Goal: Use online tool/utility: Use online tool/utility

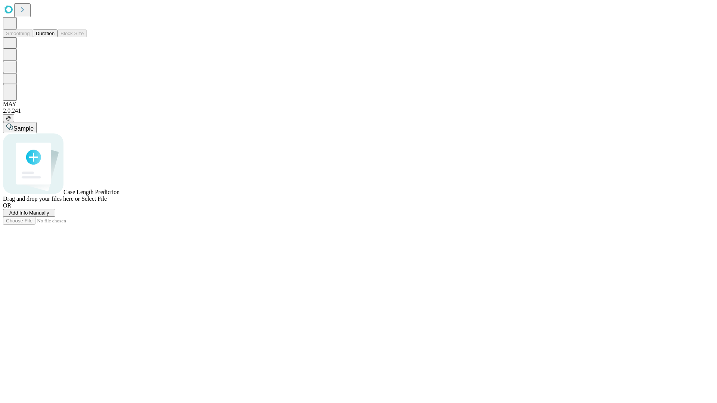
click at [55, 37] on button "Duration" at bounding box center [45, 33] width 25 height 8
click at [49, 216] on span "Add Info Manually" at bounding box center [29, 213] width 40 height 6
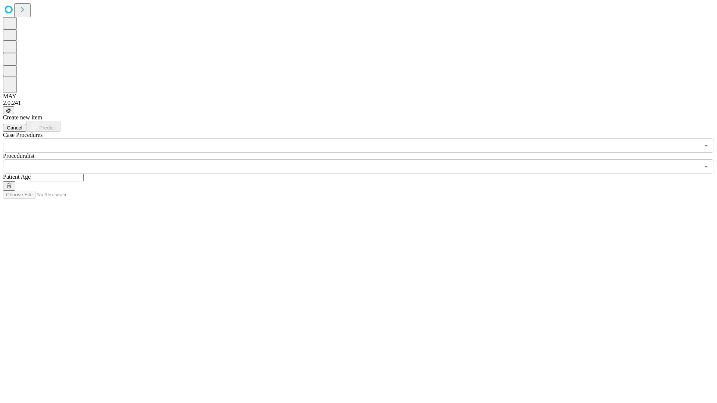
click at [84, 174] on input "text" at bounding box center [57, 177] width 53 height 7
type input "*"
click at [364, 159] on input "text" at bounding box center [351, 166] width 696 height 14
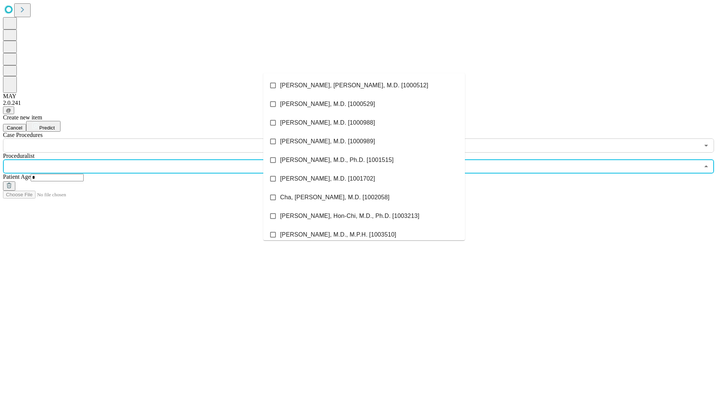
click at [364, 86] on li "[PERSON_NAME], [PERSON_NAME], M.D. [1000512]" at bounding box center [364, 85] width 202 height 19
click at [157, 139] on input "text" at bounding box center [351, 146] width 696 height 14
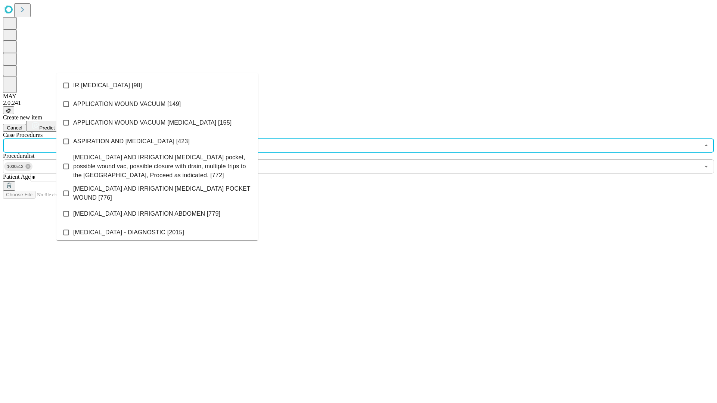
click at [157, 86] on li "IR [MEDICAL_DATA] [98]" at bounding box center [157, 85] width 202 height 19
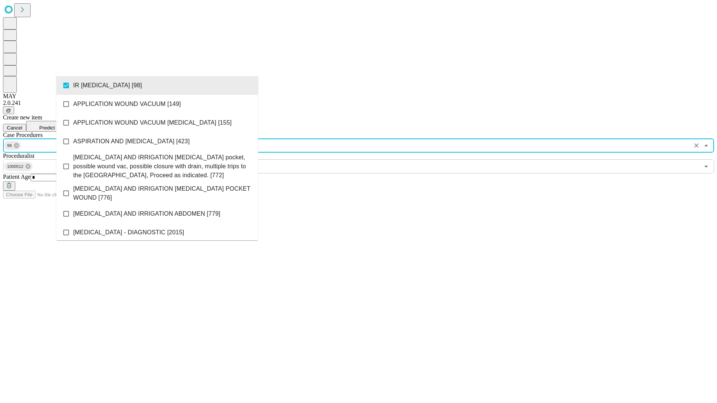
click at [55, 125] on span "Predict" at bounding box center [46, 128] width 15 height 6
